Goal: Information Seeking & Learning: Learn about a topic

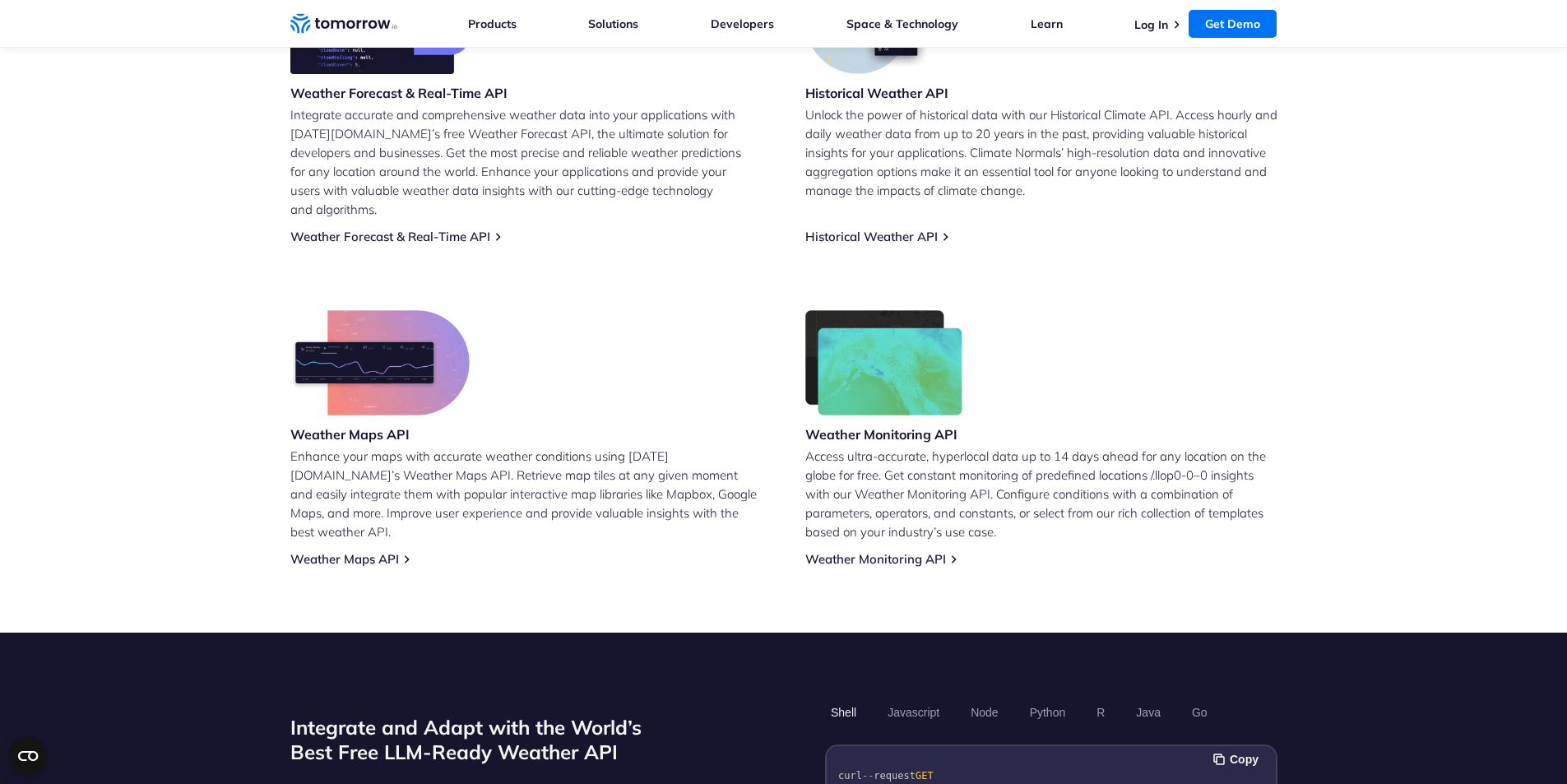
scroll to position [790, 0]
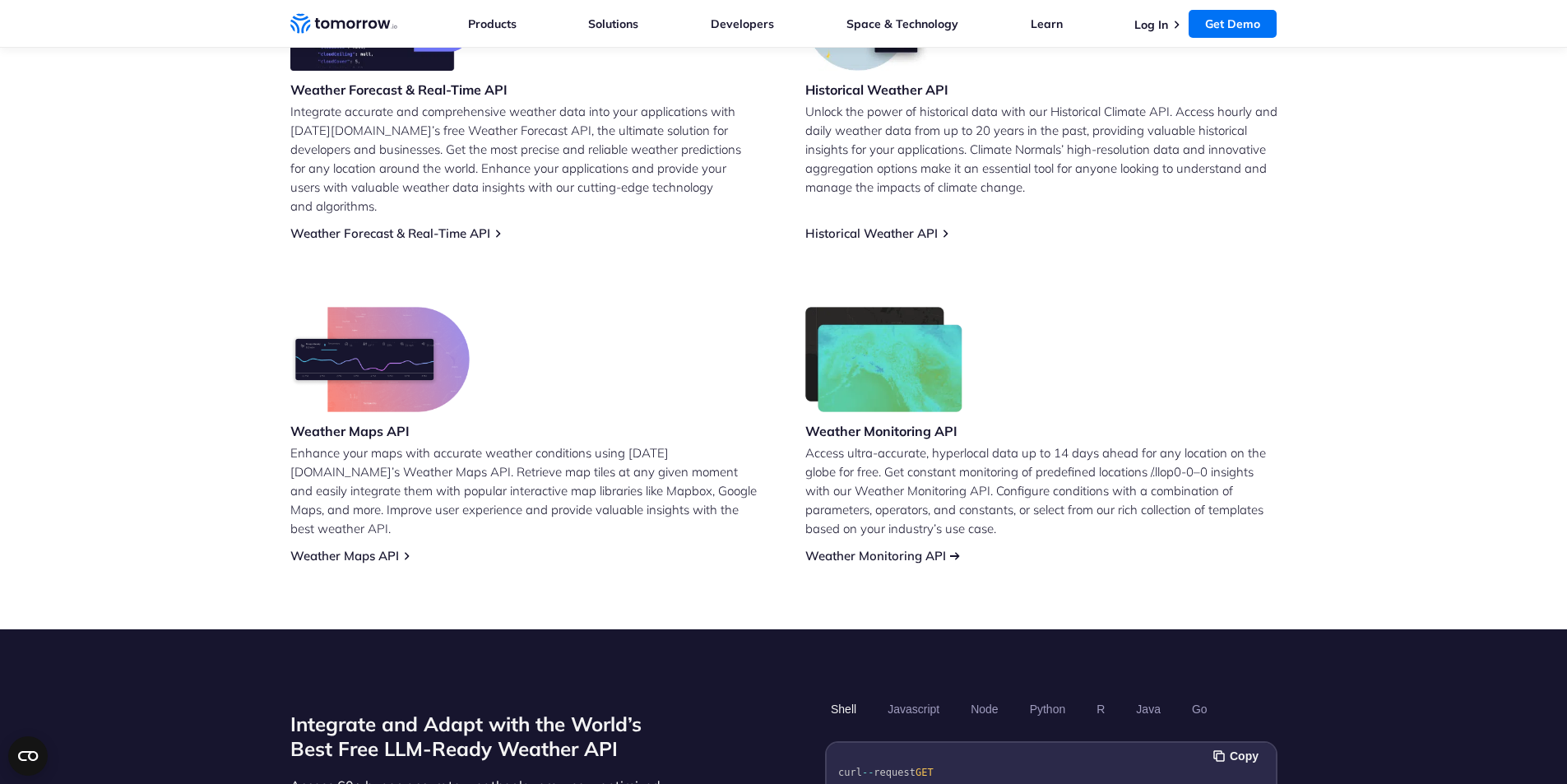
click at [890, 547] on link "Weather Monitoring API" at bounding box center [875, 555] width 141 height 15
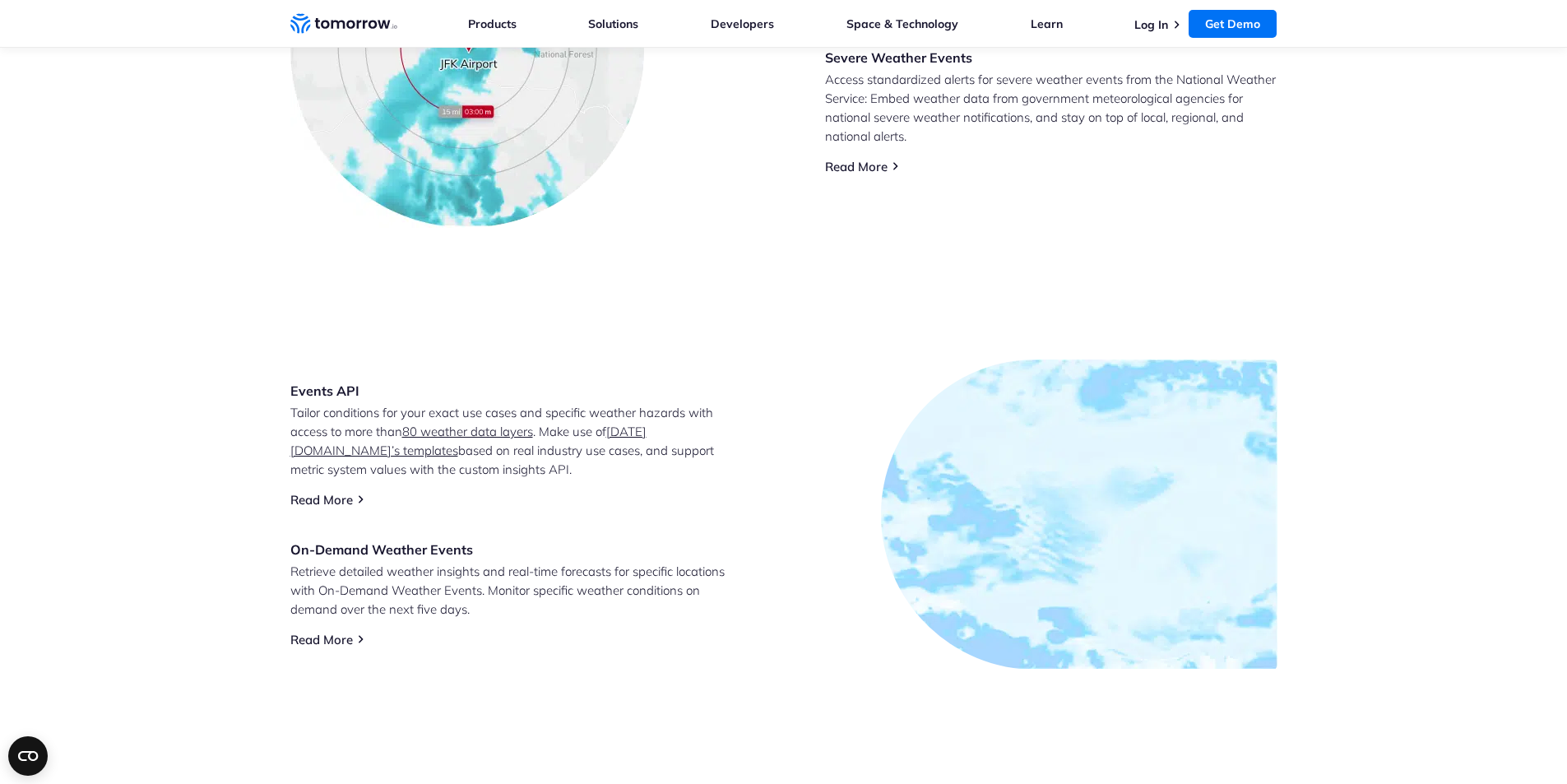
scroll to position [987, 0]
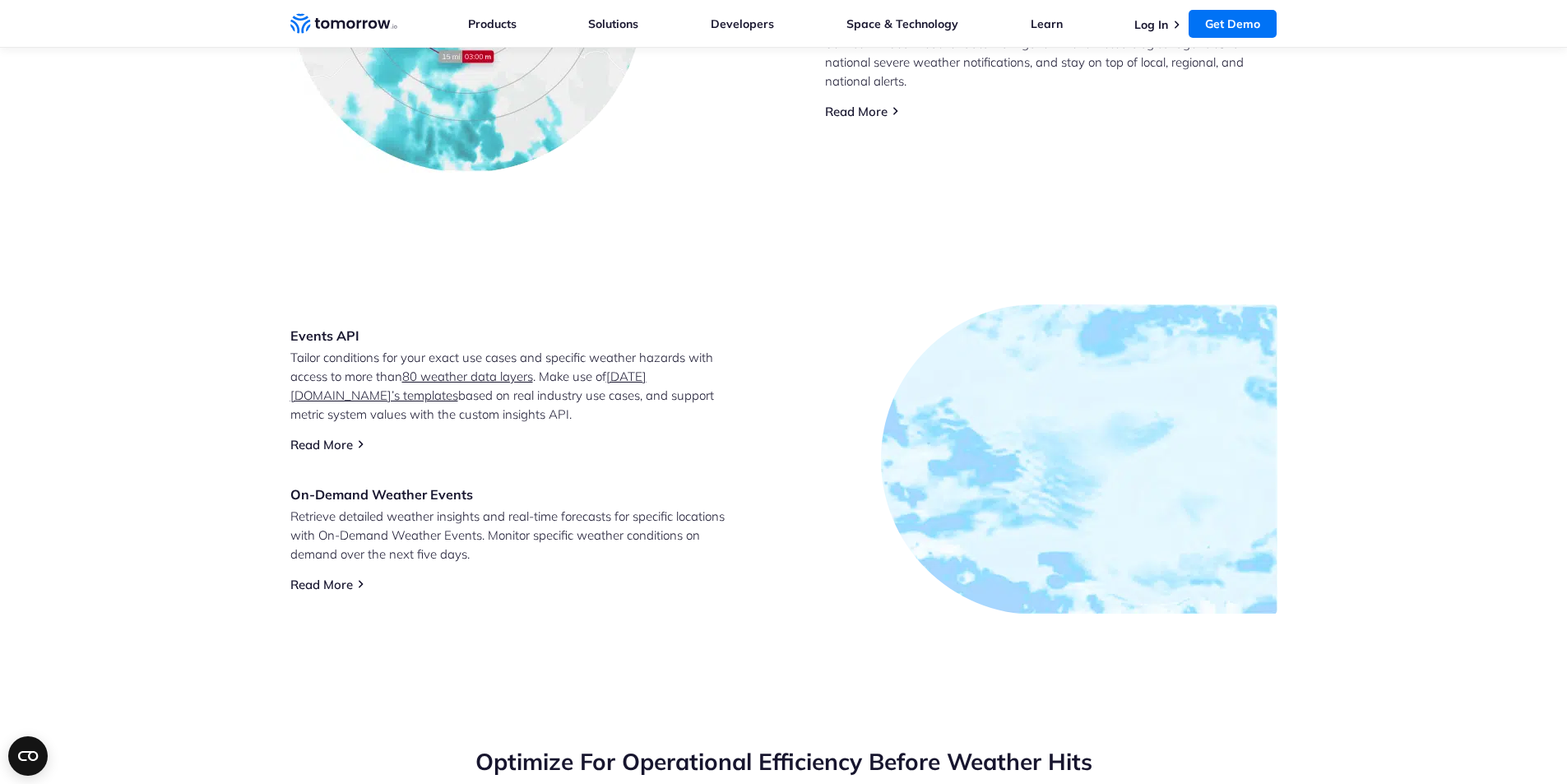
drag, startPoint x: 1395, startPoint y: 220, endPoint x: 1372, endPoint y: 137, distance: 86.1
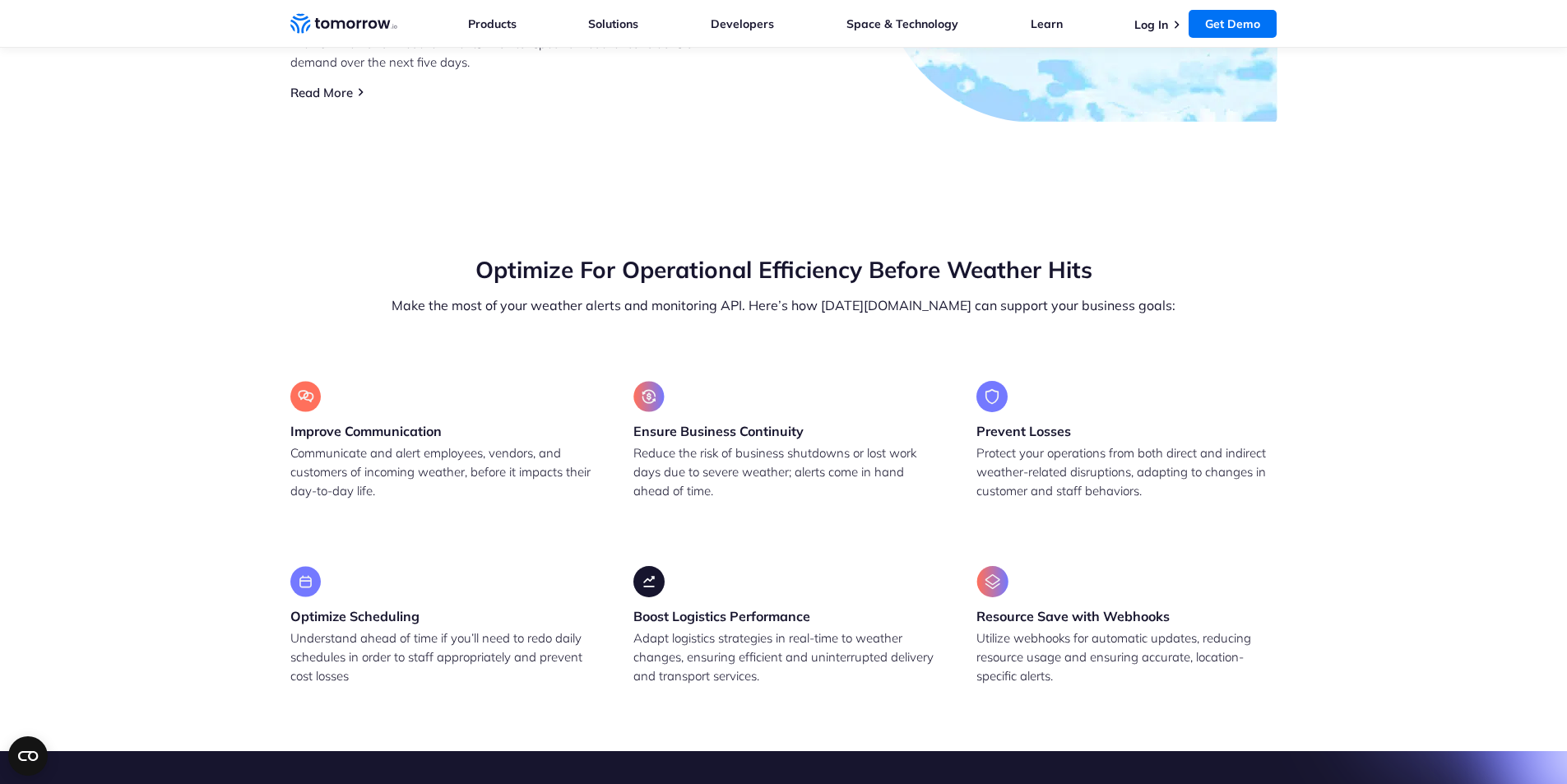
scroll to position [1481, 0]
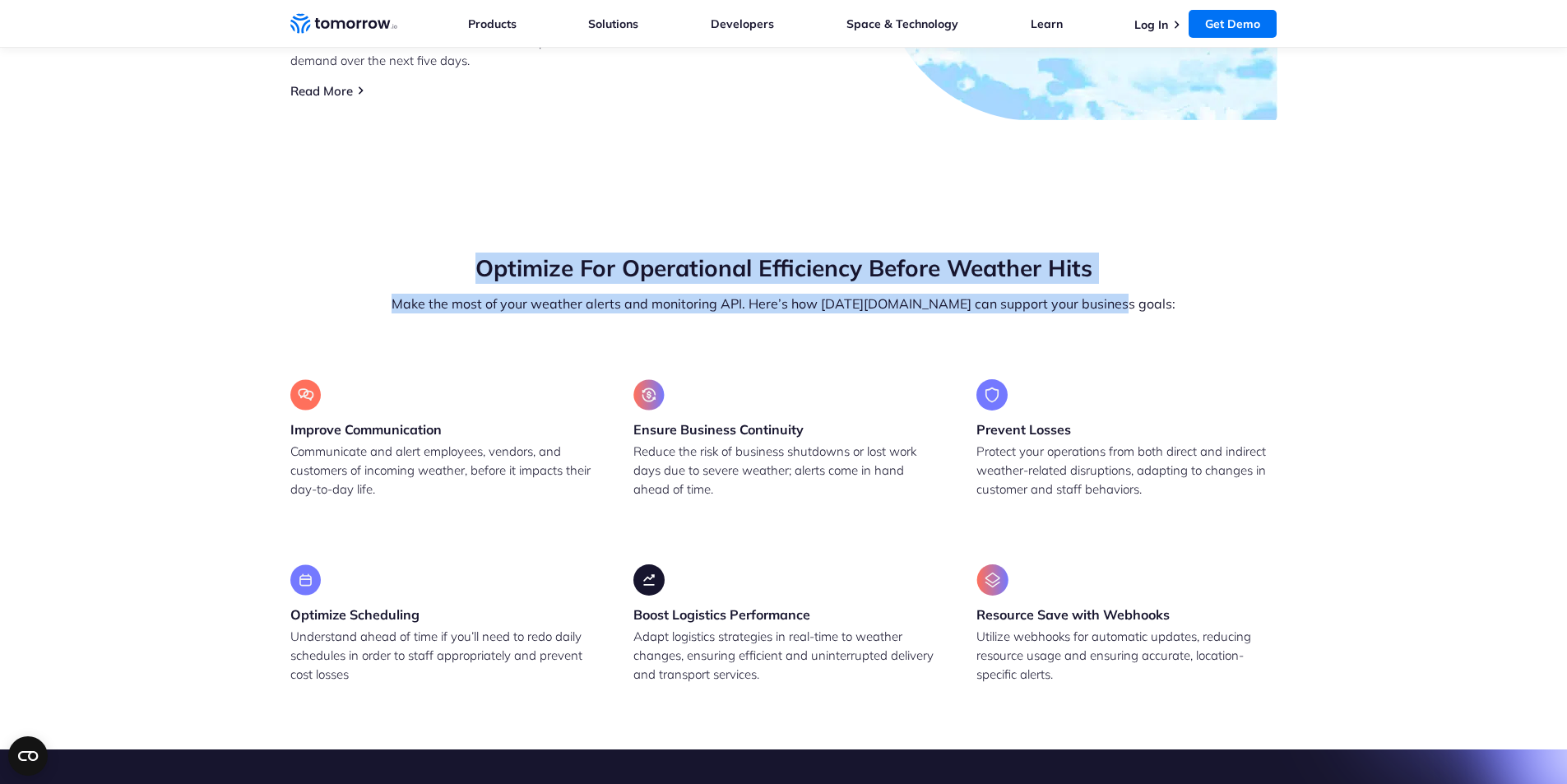
drag, startPoint x: 477, startPoint y: 267, endPoint x: 1159, endPoint y: 322, distance: 684.2
click at [1159, 322] on div "Optimize For Operational Efficiency Before Weather Hits Make the most of your w…" at bounding box center [784, 315] width 987 height 126
click at [826, 340] on div "Optimize For Operational Efficiency Before Weather Hits Make the most of your w…" at bounding box center [784, 315] width 987 height 126
drag, startPoint x: 749, startPoint y: 338, endPoint x: 701, endPoint y: 338, distance: 48.0
click at [720, 332] on div "Optimize For Operational Efficiency Before Weather Hits Make the most of your w…" at bounding box center [784, 315] width 987 height 126
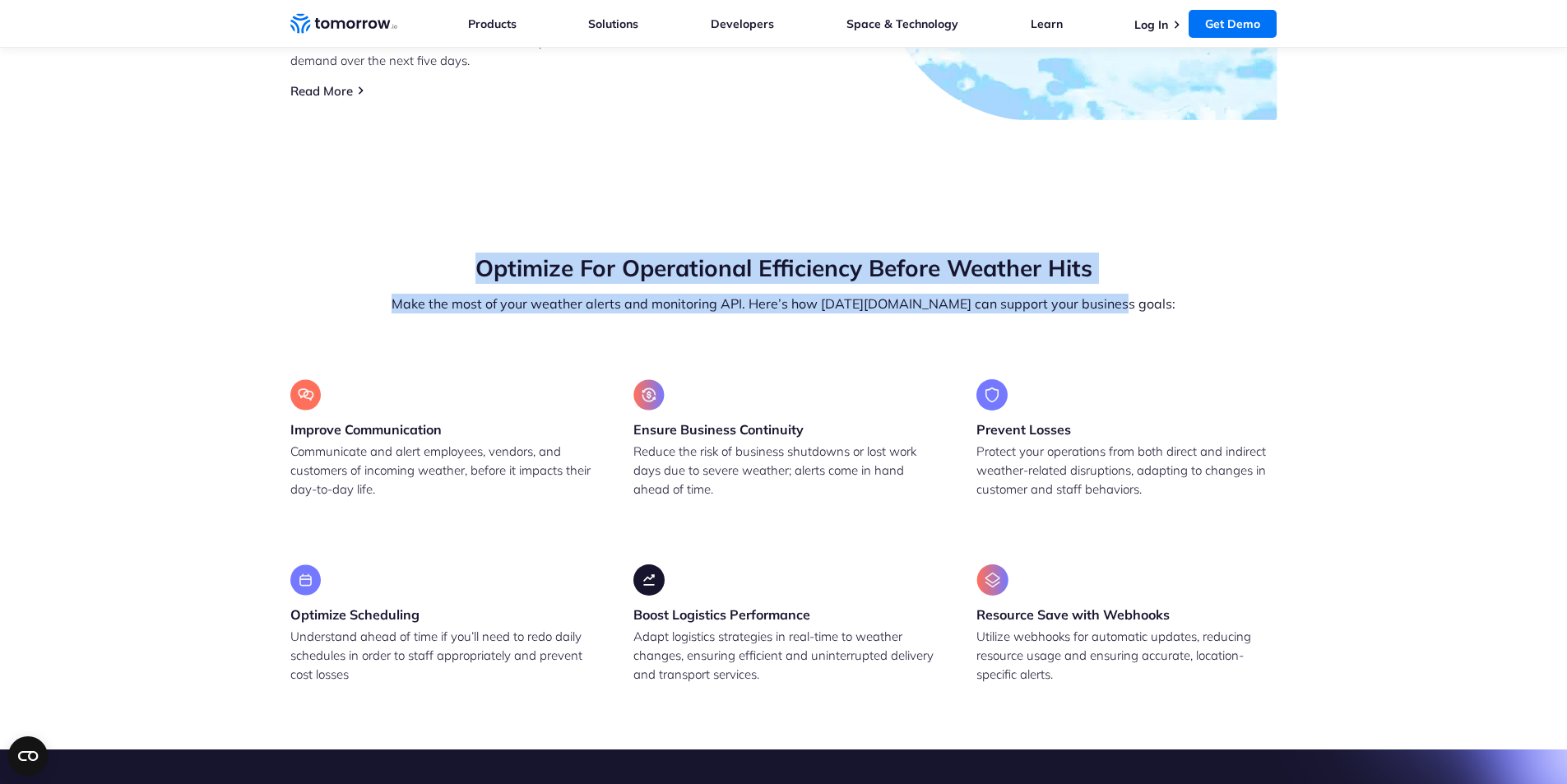
drag, startPoint x: 476, startPoint y: 268, endPoint x: 956, endPoint y: 338, distance: 485.1
click at [1238, 296] on div "Optimize For Operational Efficiency Before Weather Hits Make the most of your w…" at bounding box center [784, 283] width 987 height 61
click at [760, 354] on div "Optimize For Operational Efficiency Before Weather Hits Make the most of your w…" at bounding box center [784, 315] width 987 height 126
click at [795, 345] on div "Optimize For Operational Efficiency Before Weather Hits Make the most of your w…" at bounding box center [784, 315] width 987 height 126
click at [789, 337] on div "Optimize For Operational Efficiency Before Weather Hits Make the most of your w…" at bounding box center [784, 315] width 987 height 126
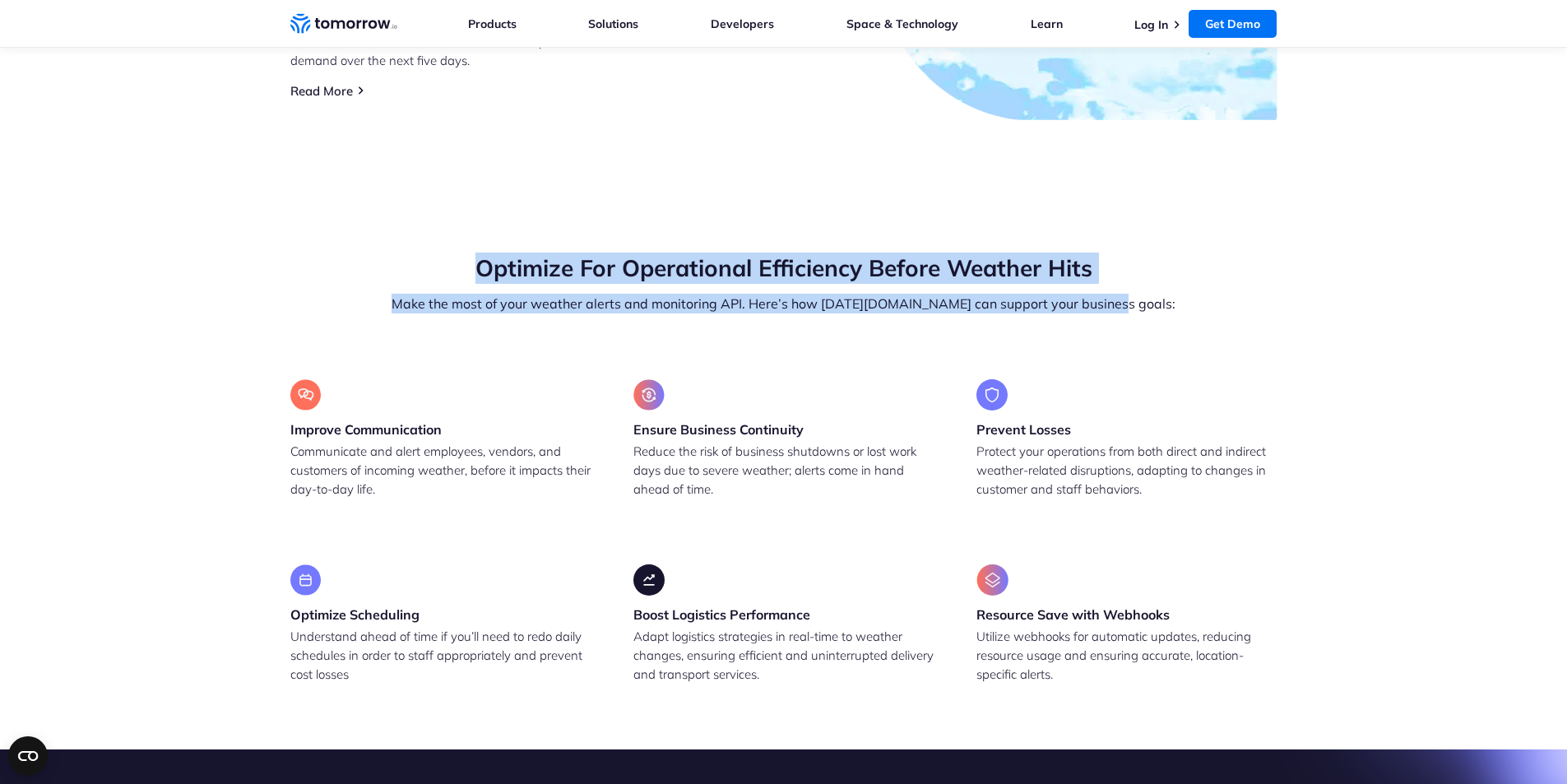
drag, startPoint x: 473, startPoint y: 268, endPoint x: 1195, endPoint y: 296, distance: 722.5
click at [1195, 296] on div "Optimize For Operational Efficiency Before Weather Hits Make the most of your w…" at bounding box center [784, 283] width 987 height 61
click at [730, 229] on section "Optimize For Operational Efficiency Before Weather Hits Make the most of your w…" at bounding box center [784, 468] width 1567 height 563
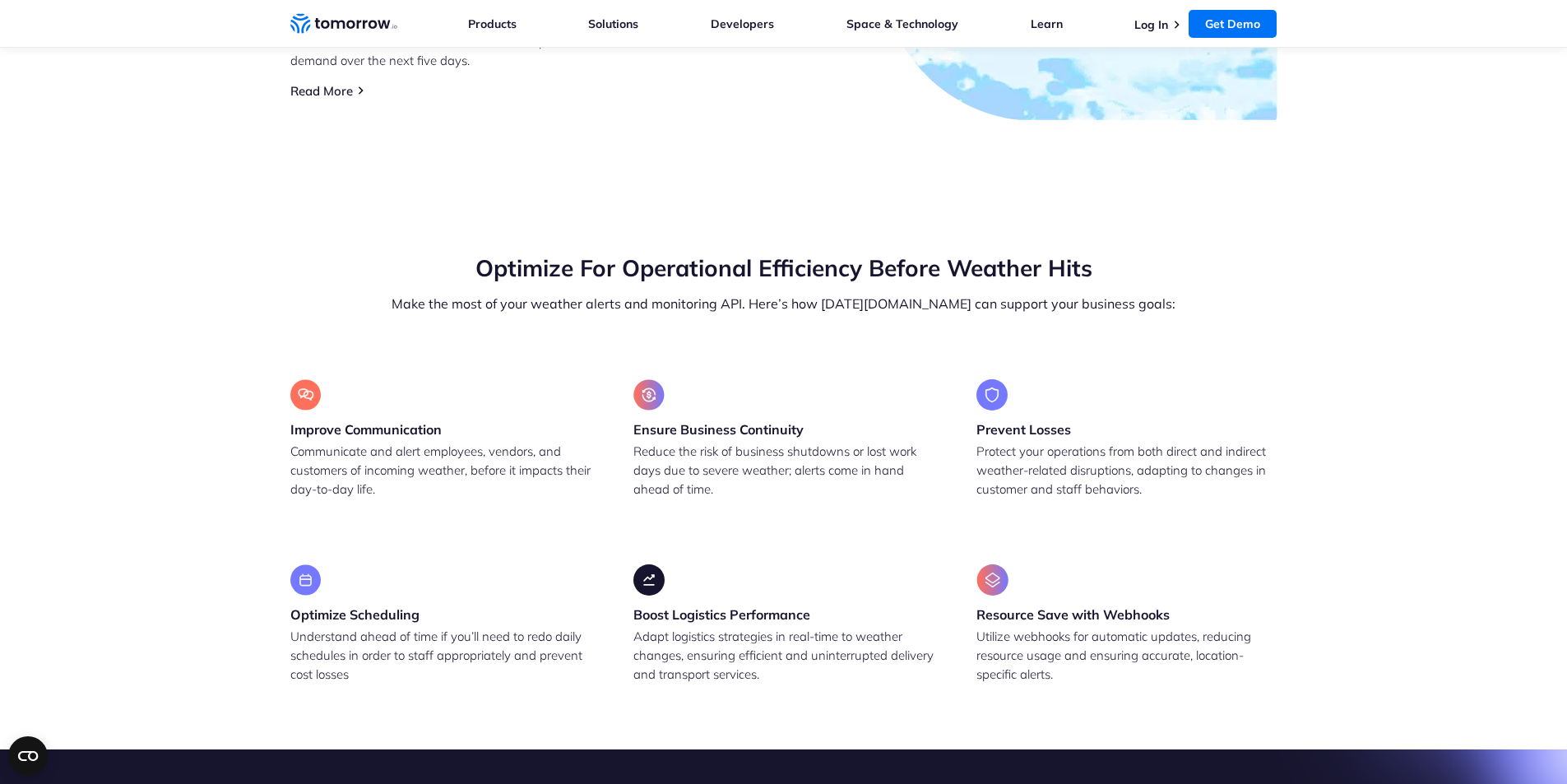
drag, startPoint x: 741, startPoint y: 207, endPoint x: 665, endPoint y: 191, distance: 77.7
click at [662, 187] on section "Optimize For Operational Efficiency Before Weather Hits Make the most of your w…" at bounding box center [784, 468] width 1567 height 563
click at [305, 391] on img at bounding box center [306, 394] width 30 height 31
click at [641, 405] on img at bounding box center [649, 394] width 31 height 31
click at [1000, 401] on img at bounding box center [991, 394] width 31 height 31
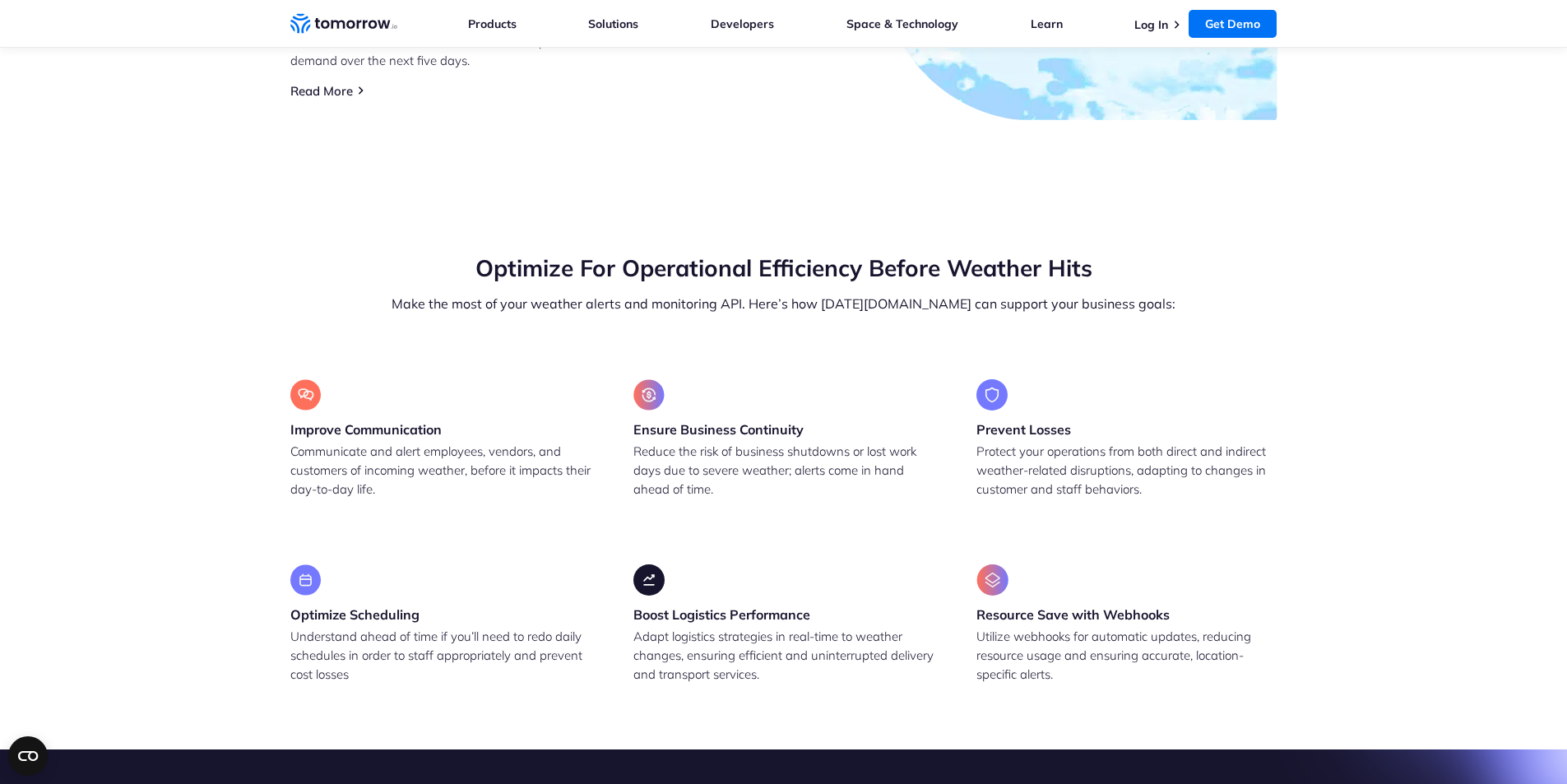
click at [1003, 577] on img at bounding box center [992, 580] width 32 height 31
click at [655, 585] on img at bounding box center [649, 580] width 31 height 31
click at [283, 582] on section "Optimize For Operational Efficiency Before Weather Hits Make the most of your w…" at bounding box center [784, 468] width 1567 height 563
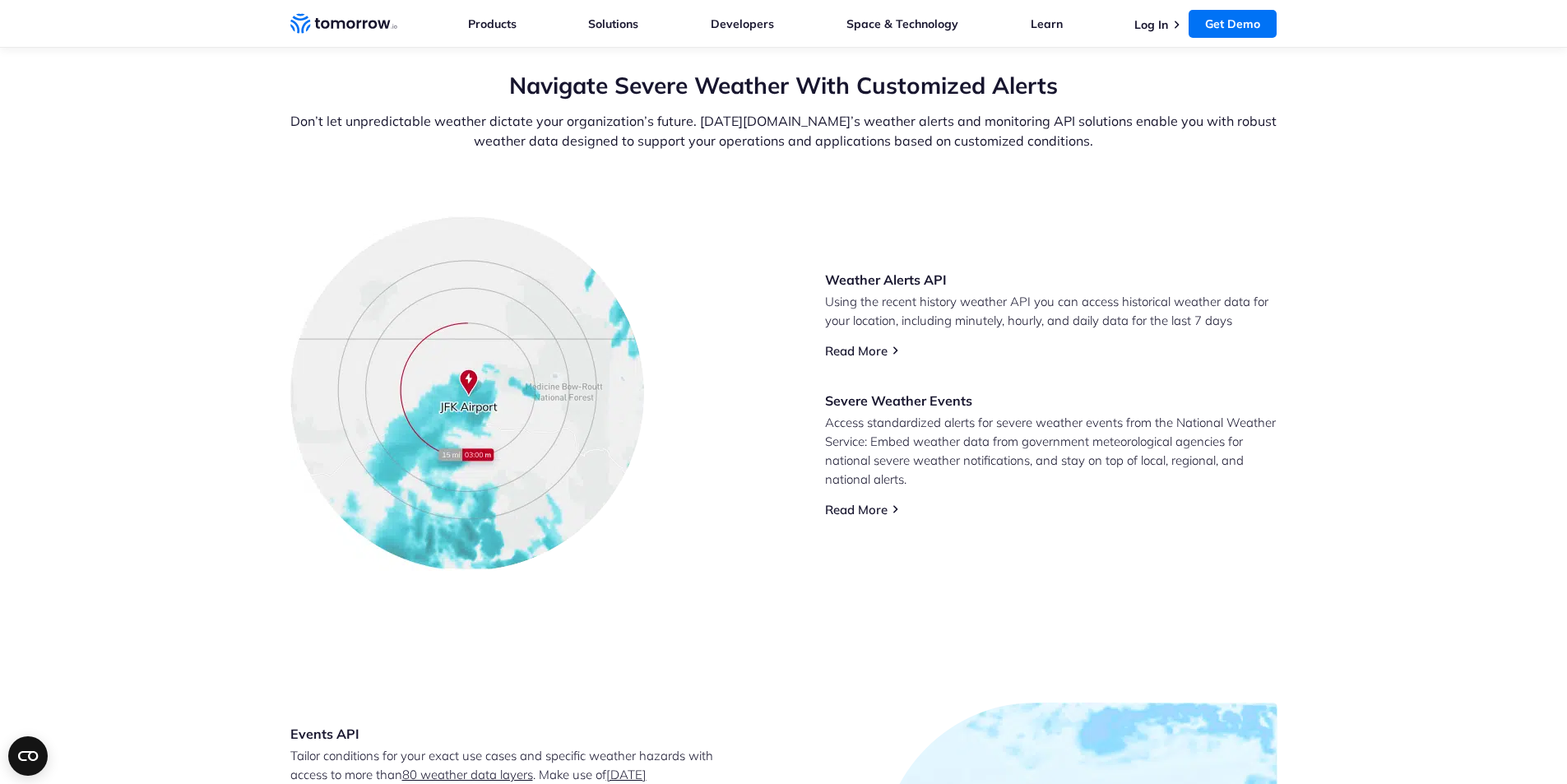
scroll to position [692, 0]
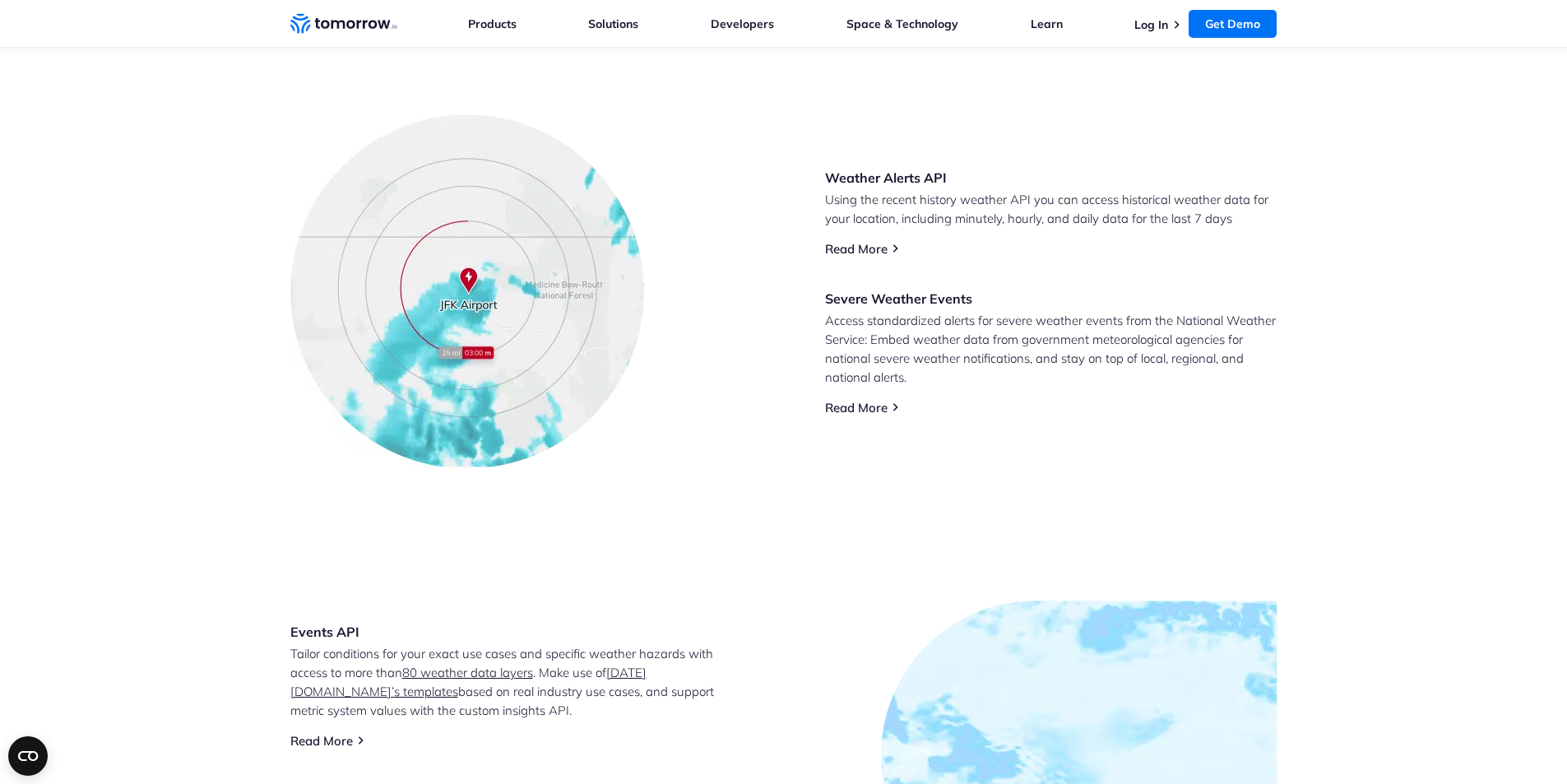
drag, startPoint x: 1043, startPoint y: 397, endPoint x: 950, endPoint y: 398, distance: 93.0
click at [950, 398] on div "Weather Alerts API Using the recent history weather API you can access historic…" at bounding box center [1052, 291] width 453 height 246
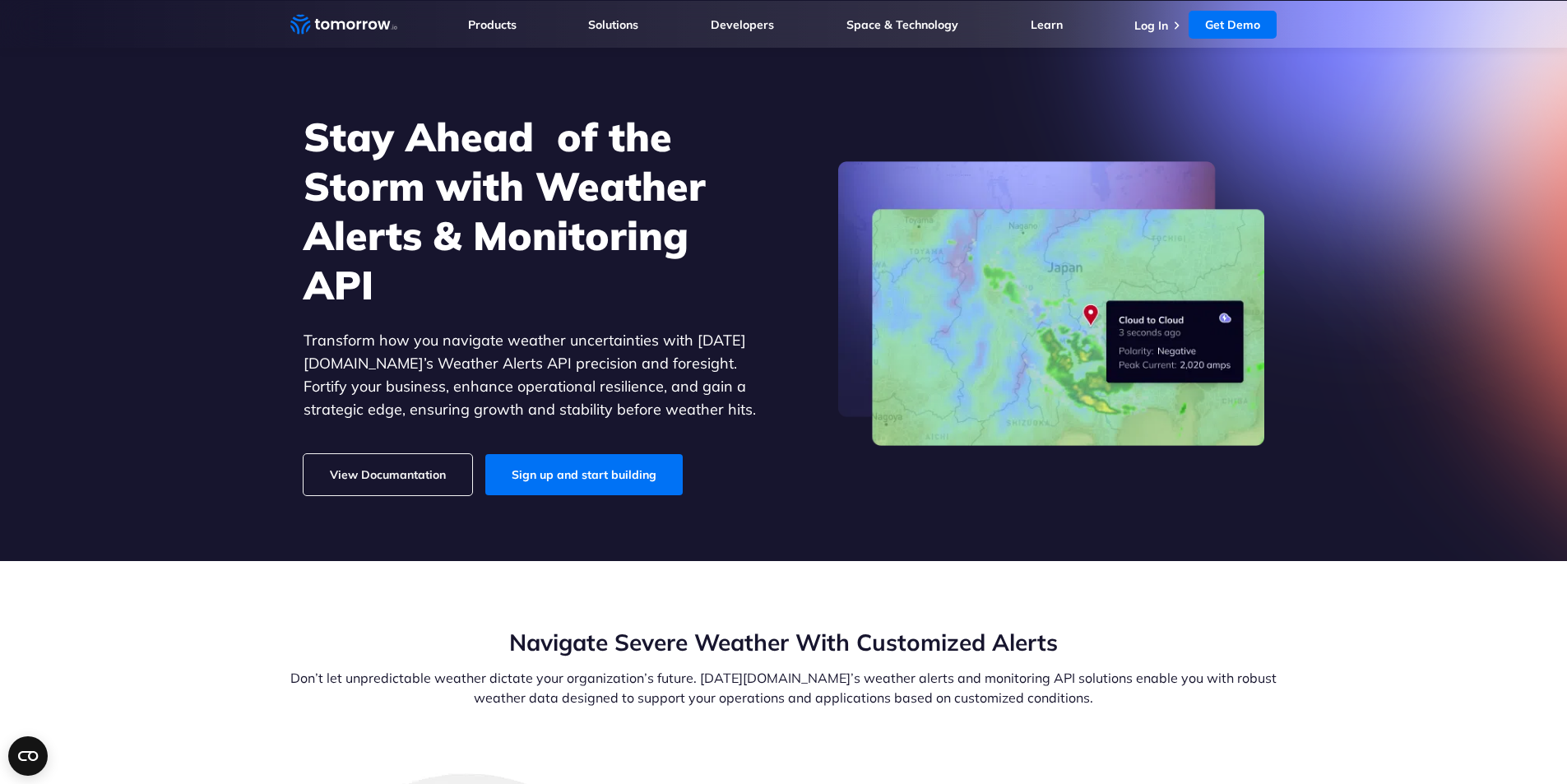
scroll to position [0, 0]
